Goal: Communication & Community: Answer question/provide support

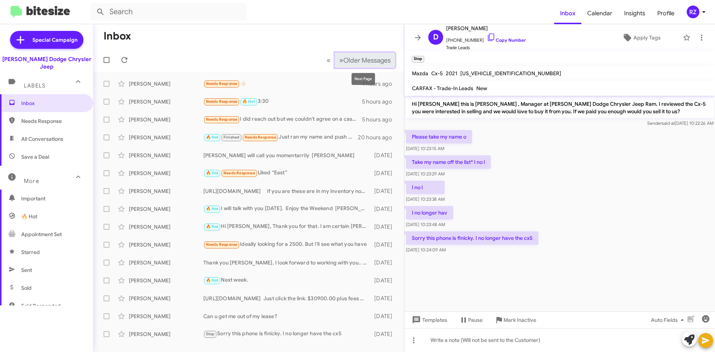
click at [339, 61] on span "»" at bounding box center [341, 60] width 4 height 9
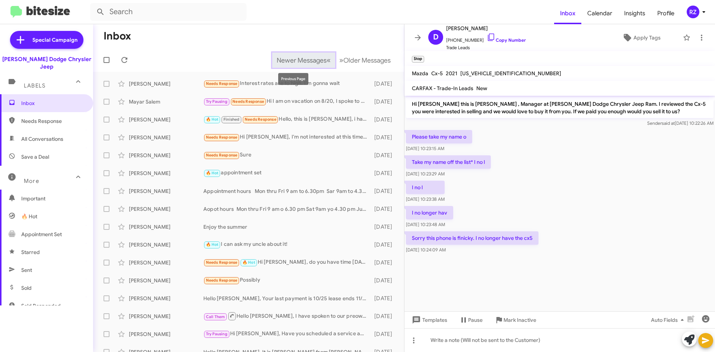
click at [327, 60] on span "«" at bounding box center [329, 60] width 4 height 9
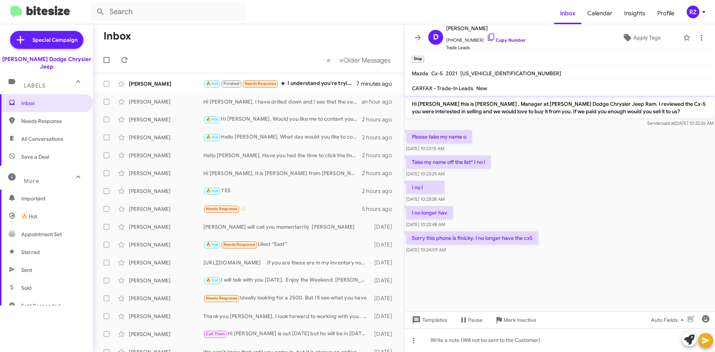
click at [76, 175] on icon at bounding box center [78, 176] width 4 height 3
click at [215, 87] on small "🔥 Hot" at bounding box center [212, 83] width 16 height 7
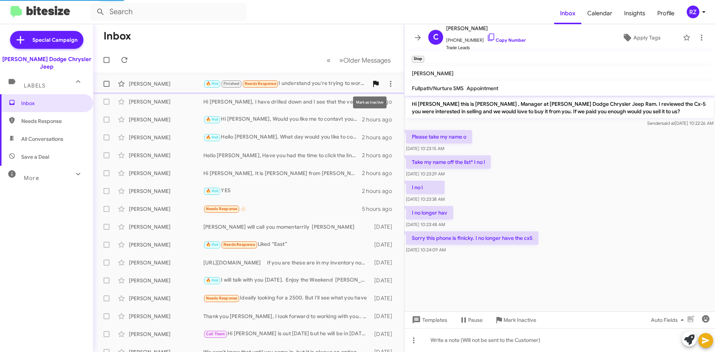
scroll to position [354, 0]
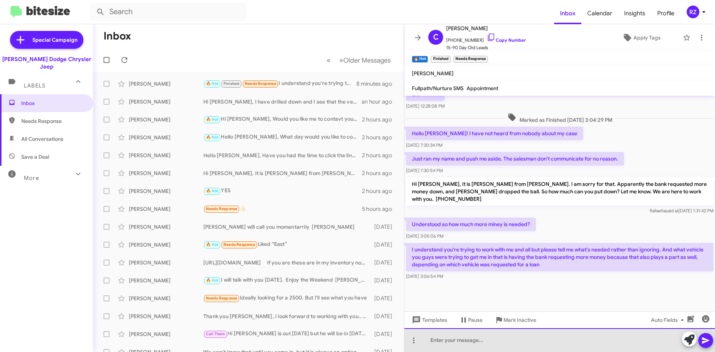
click at [456, 341] on div at bounding box center [560, 340] width 311 height 24
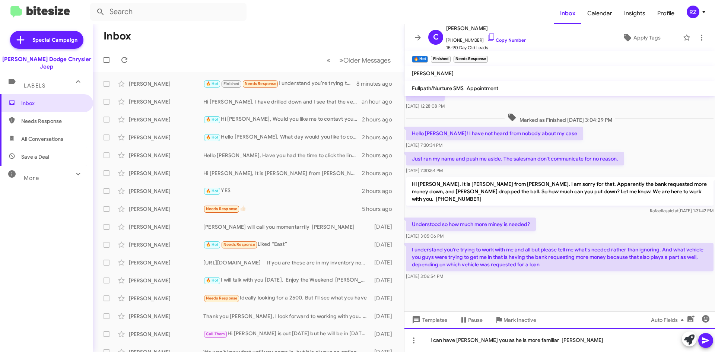
click at [490, 339] on div "I can have [PERSON_NAME] you as he is more familiar [PERSON_NAME]" at bounding box center [560, 340] width 311 height 24
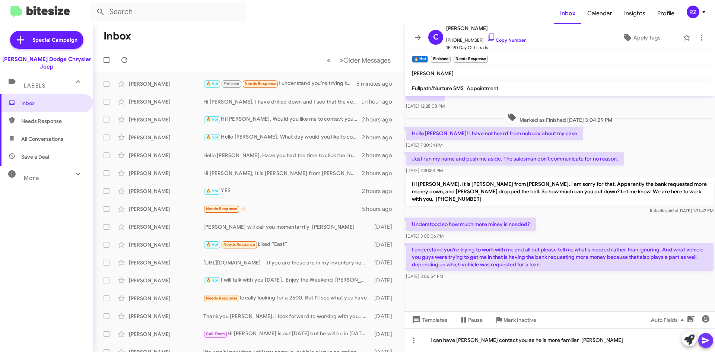
click at [704, 336] on span at bounding box center [705, 340] width 9 height 15
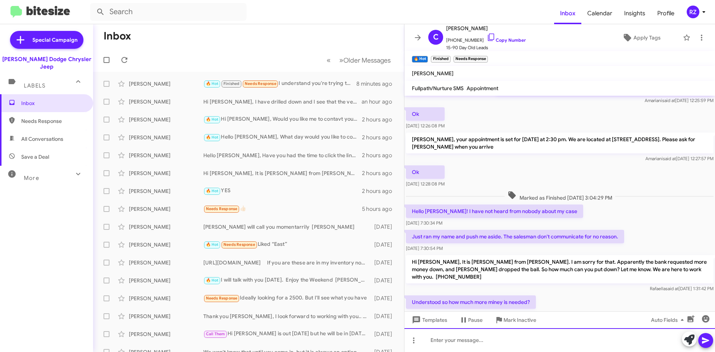
scroll to position [633, 0]
